Goal: Task Accomplishment & Management: Use online tool/utility

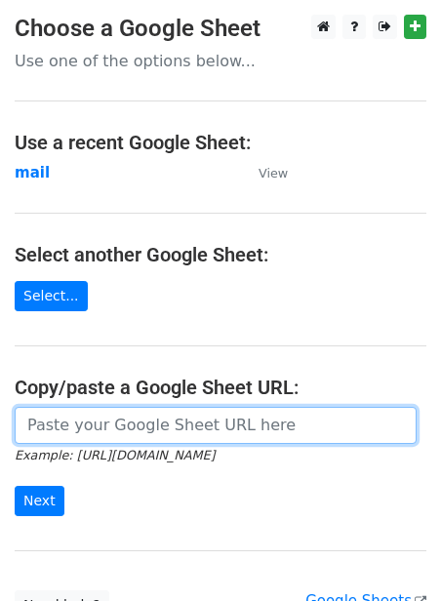
click at [150, 430] on input "url" at bounding box center [216, 425] width 402 height 37
paste input "https://docs.google.com/spreadsheets/d/1jLHnsz--_ZfDqRg_OH2xrkmhbGZ3izLOtmH_H2J…"
type input "https://docs.google.com/spreadsheets/d/1jLHnsz--_ZfDqRg_OH2xrkmhbGZ3izLOtmH_H2J…"
click at [15, 486] on input "Next" at bounding box center [40, 501] width 50 height 30
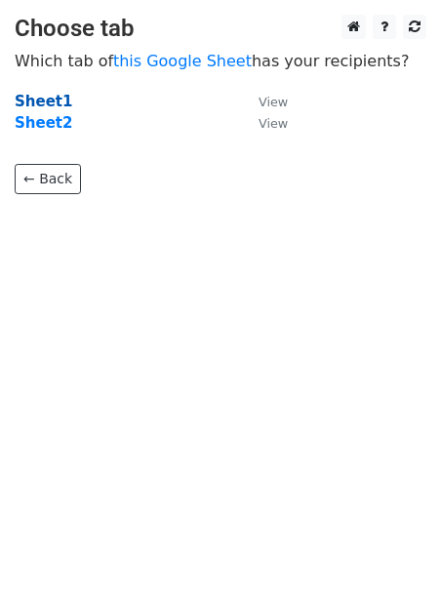
click at [34, 109] on strong "Sheet1" at bounding box center [44, 102] width 58 height 18
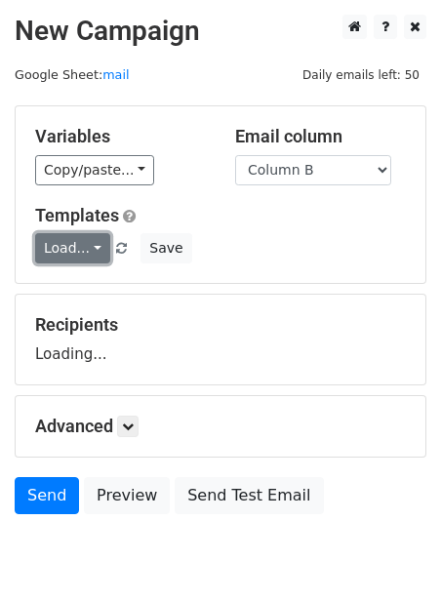
click at [92, 255] on link "Load..." at bounding box center [72, 248] width 75 height 30
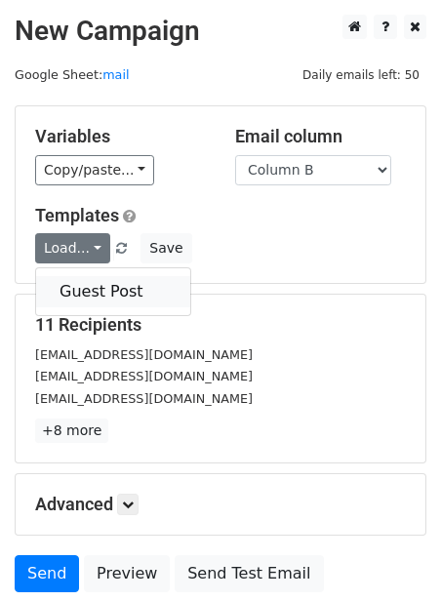
click at [96, 292] on link "Guest Post" at bounding box center [113, 291] width 154 height 31
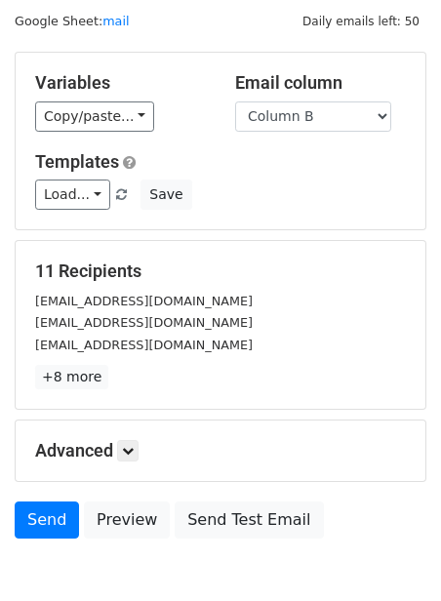
scroll to position [157, 0]
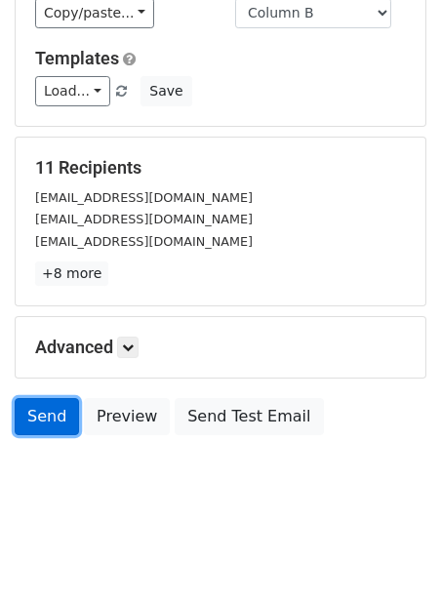
click at [62, 416] on link "Send" at bounding box center [47, 416] width 64 height 37
